Goal: Register for event/course

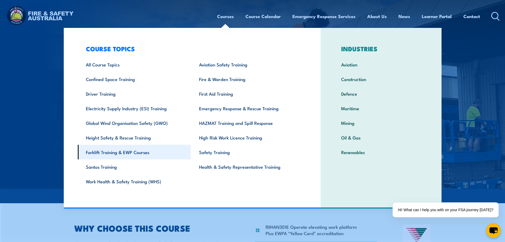
click at [136, 152] on link "Forklift Training & EWP Courses" at bounding box center [134, 152] width 113 height 15
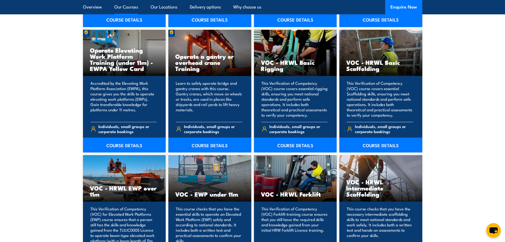
scroll to position [584, 0]
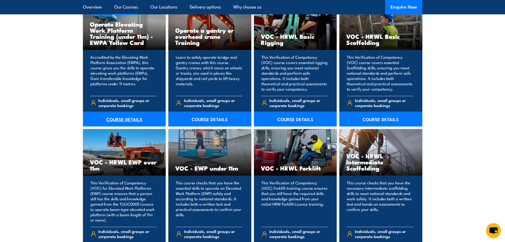
drag, startPoint x: 127, startPoint y: 124, endPoint x: 124, endPoint y: 125, distance: 3.4
drag, startPoint x: 124, startPoint y: 125, endPoint x: 122, endPoint y: 118, distance: 7.8
click at [122, 118] on link "COURSE DETAILS" at bounding box center [124, 118] width 83 height 15
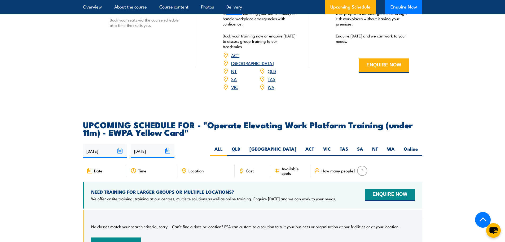
scroll to position [796, 0]
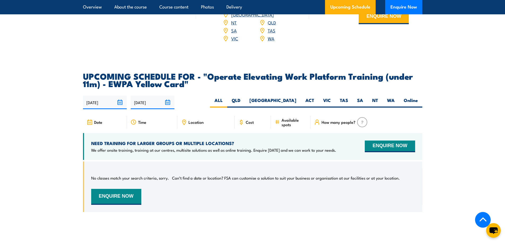
click at [188, 116] on div "Location" at bounding box center [205, 122] width 57 height 13
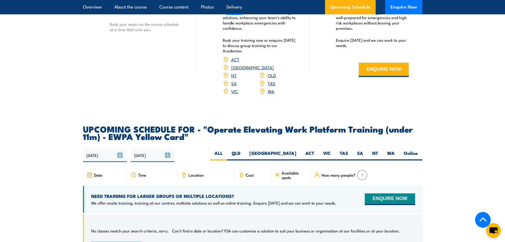
scroll to position [743, 0]
click at [271, 88] on link "WA" at bounding box center [271, 91] width 7 height 6
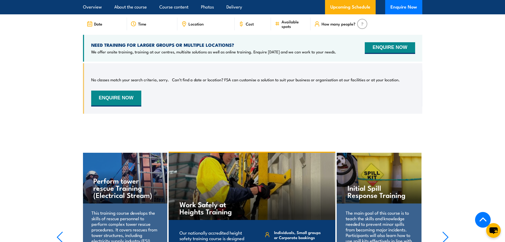
scroll to position [834, 0]
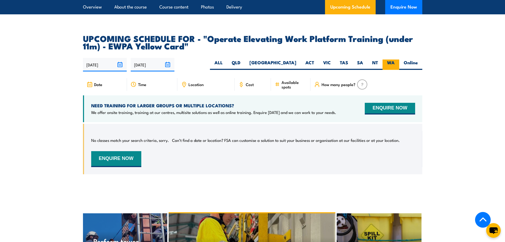
click at [389, 59] on label "WA" at bounding box center [391, 64] width 17 height 10
click at [395, 59] on input "WA" at bounding box center [396, 60] width 3 height 3
click at [389, 59] on label "WA" at bounding box center [391, 64] width 17 height 10
click at [395, 59] on input "WA" at bounding box center [396, 60] width 3 height 3
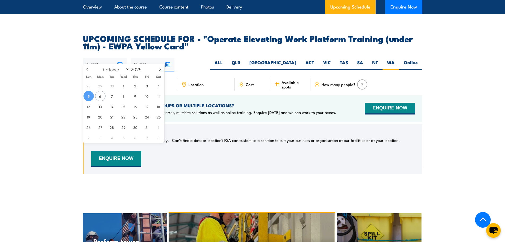
click at [120, 58] on input "05/10/2025" at bounding box center [105, 65] width 44 height 14
drag, startPoint x: 161, startPoint y: 98, endPoint x: 171, endPoint y: 98, distance: 9.8
click at [162, 99] on span "11" at bounding box center [159, 96] width 10 height 10
type input "[DATE]"
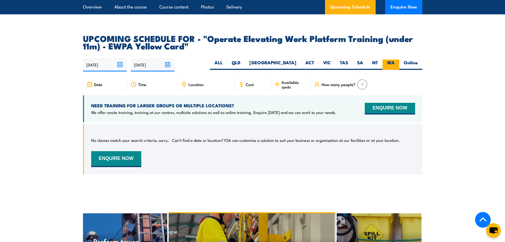
click at [390, 59] on label "WA" at bounding box center [391, 64] width 17 height 10
click at [395, 59] on input "WA" at bounding box center [396, 60] width 3 height 3
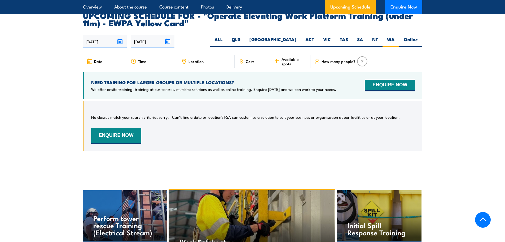
scroll to position [860, 0]
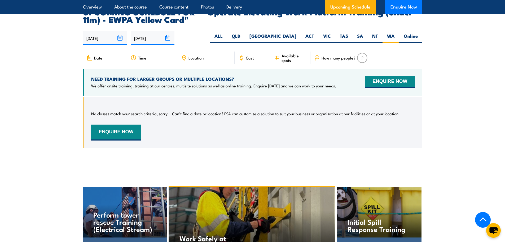
click at [242, 51] on div "Cost" at bounding box center [253, 57] width 37 height 13
click at [242, 55] on icon at bounding box center [242, 58] width 6 height 6
click at [245, 51] on div "Cost" at bounding box center [253, 57] width 37 height 13
click at [246, 55] on span "Cost" at bounding box center [250, 57] width 8 height 5
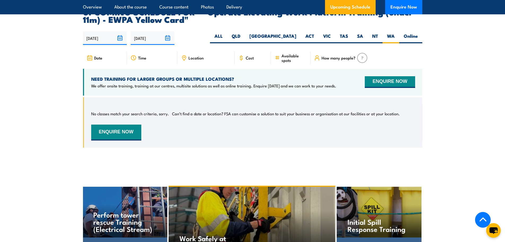
click at [261, 111] on div "No classes match your search criteria, sorry. Can’t find a date or location? FS…" at bounding box center [253, 122] width 324 height 36
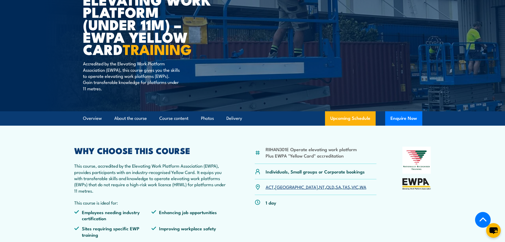
scroll to position [64, 0]
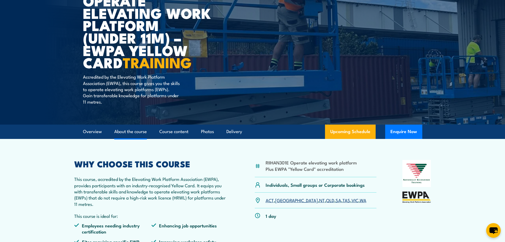
click at [131, 131] on link "About the course" at bounding box center [130, 131] width 33 height 14
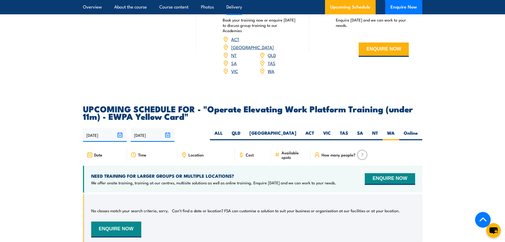
scroll to position [762, 0]
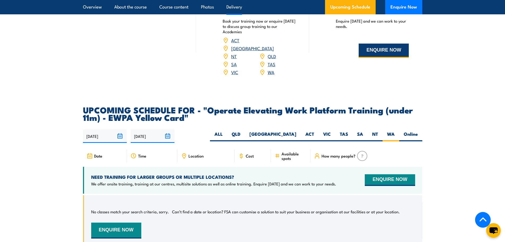
click at [376, 49] on button "ENQUIRE NOW" at bounding box center [384, 51] width 50 height 14
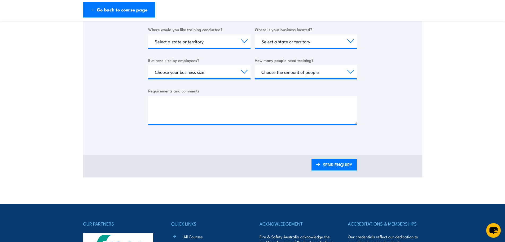
scroll to position [212, 0]
